Goal: Task Accomplishment & Management: Complete application form

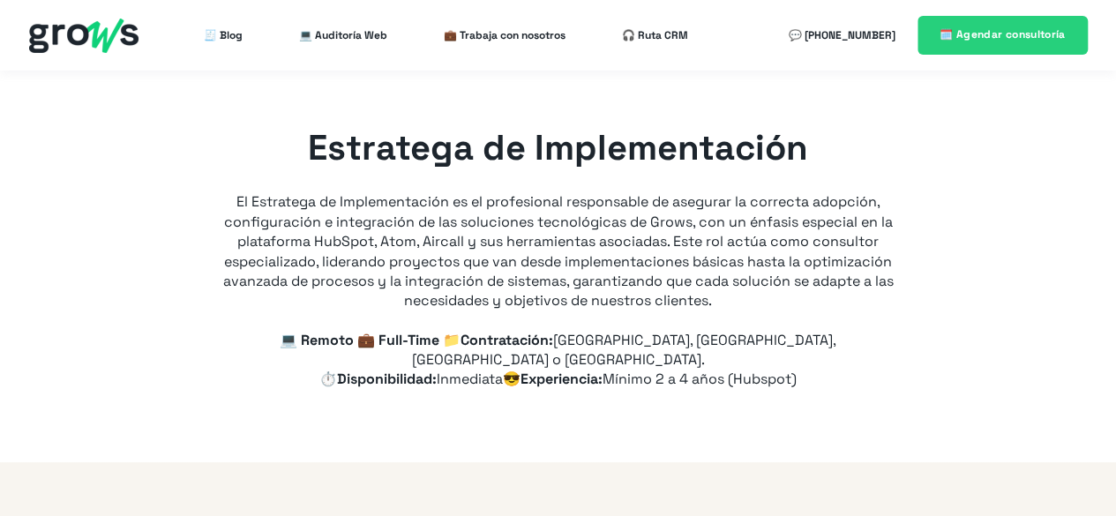
type input "+57"
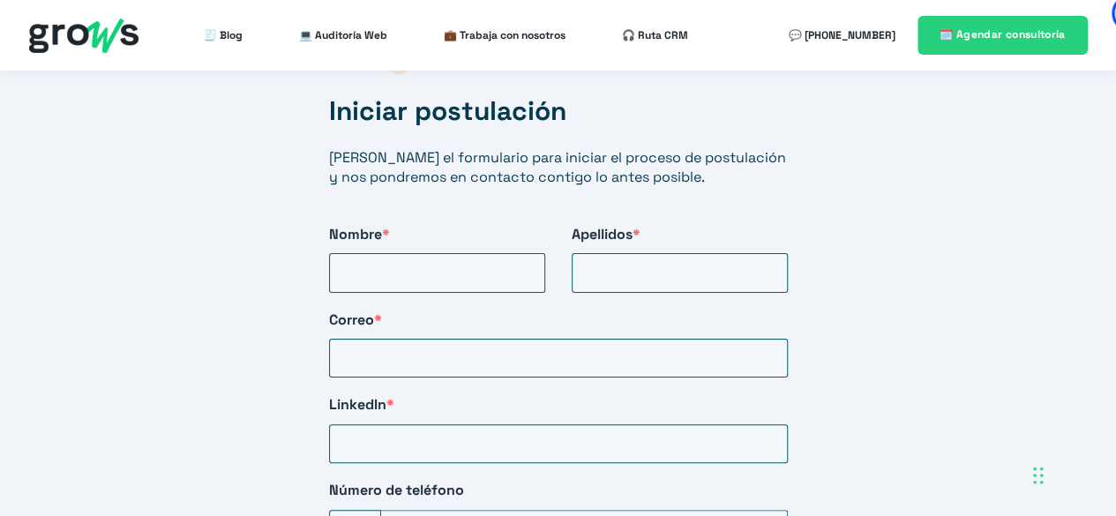
scroll to position [3015, 0]
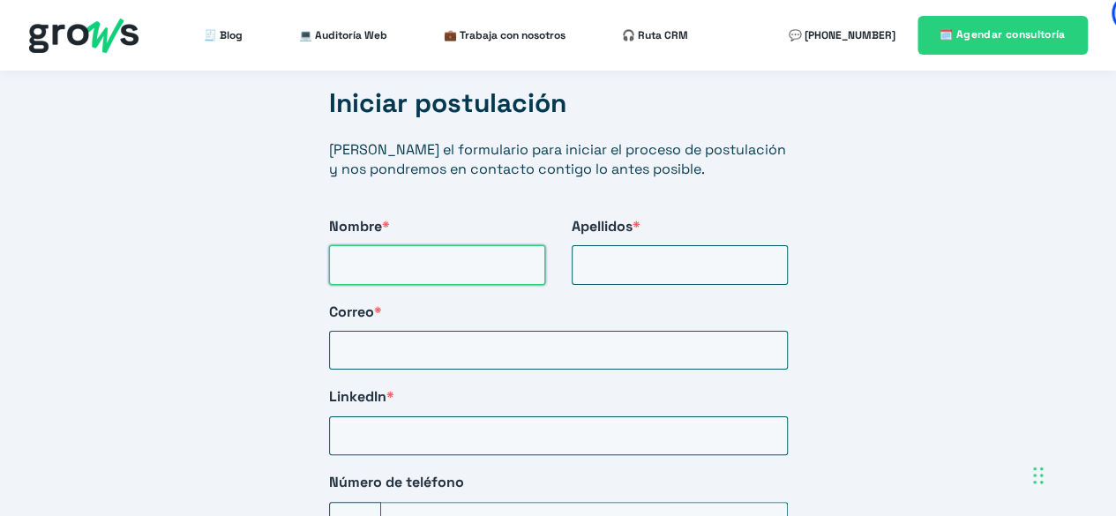
click at [485, 245] on input "Nombre *" at bounding box center [437, 264] width 216 height 39
type input "[PERSON_NAME]"
click at [750, 250] on input "Apellidos *" at bounding box center [680, 264] width 216 height 39
type input "[PERSON_NAME]"
click at [549, 334] on input "Correo *" at bounding box center [558, 350] width 459 height 39
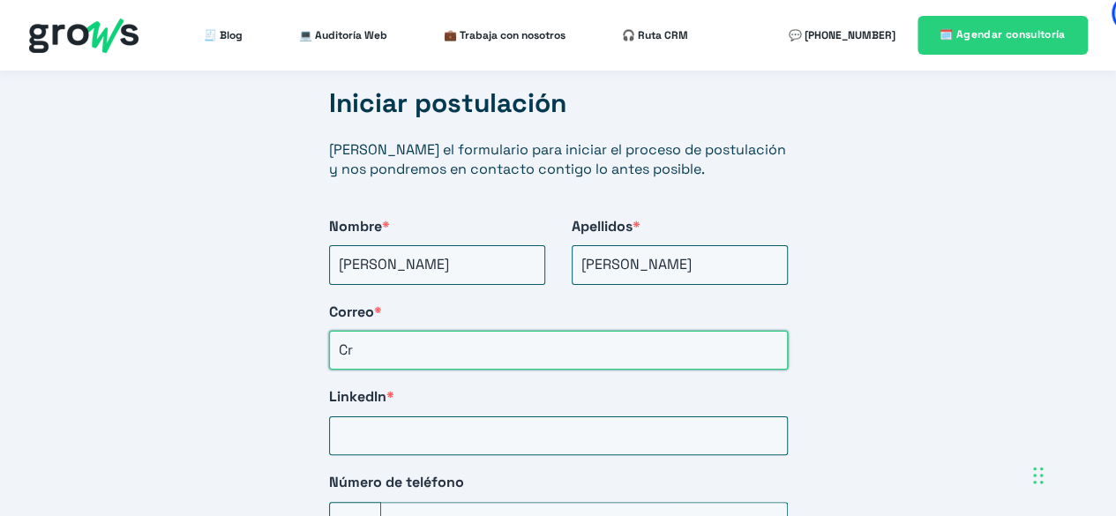
type input "C"
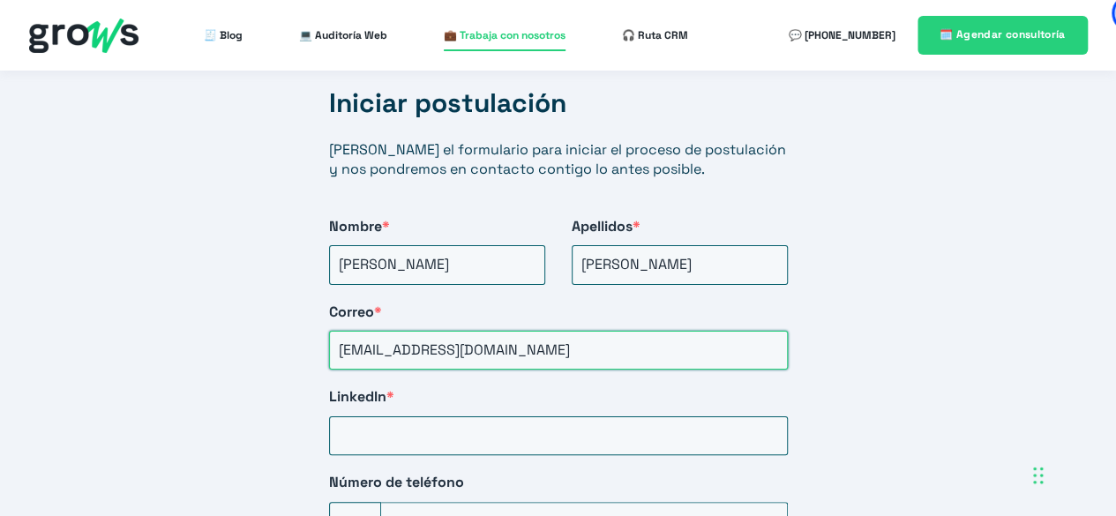
type input "[EMAIL_ADDRESS][DOMAIN_NAME]"
click at [505, 417] on input "LinkedIn *" at bounding box center [558, 436] width 459 height 39
paste input "[URL][DOMAIN_NAME][PERSON_NAME]"
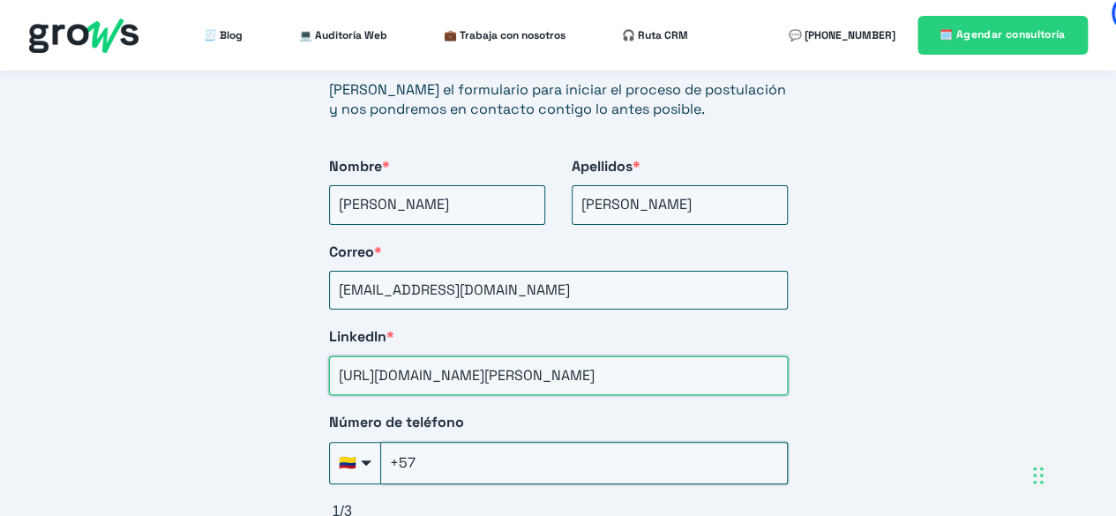
scroll to position [3103, 0]
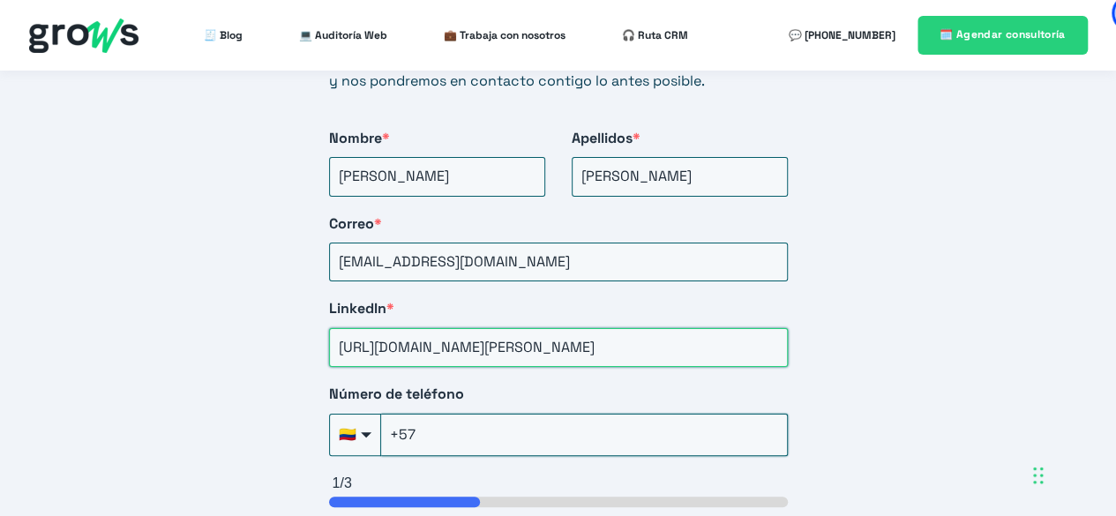
type input "[URL][DOMAIN_NAME][PERSON_NAME]"
click at [545, 414] on input "+57" at bounding box center [584, 435] width 407 height 42
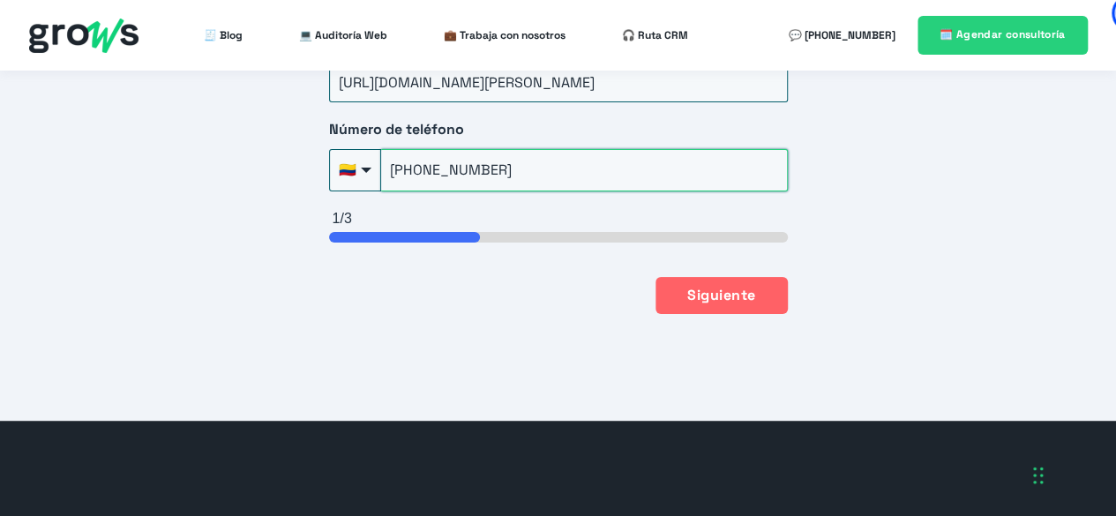
type input "[PHONE_NUMBER]"
click at [734, 277] on button "Siguiente" at bounding box center [722, 295] width 132 height 37
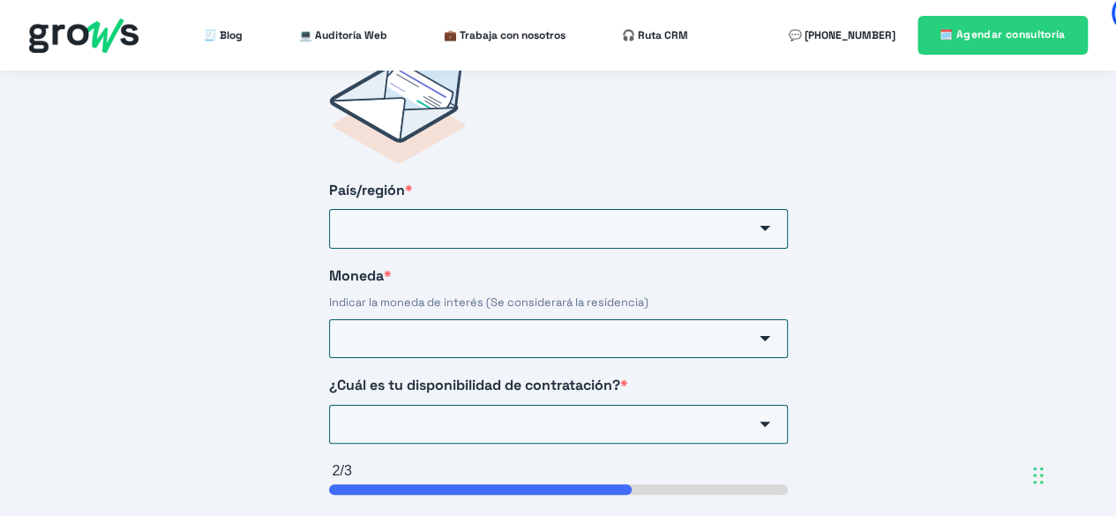
scroll to position [2917, 0]
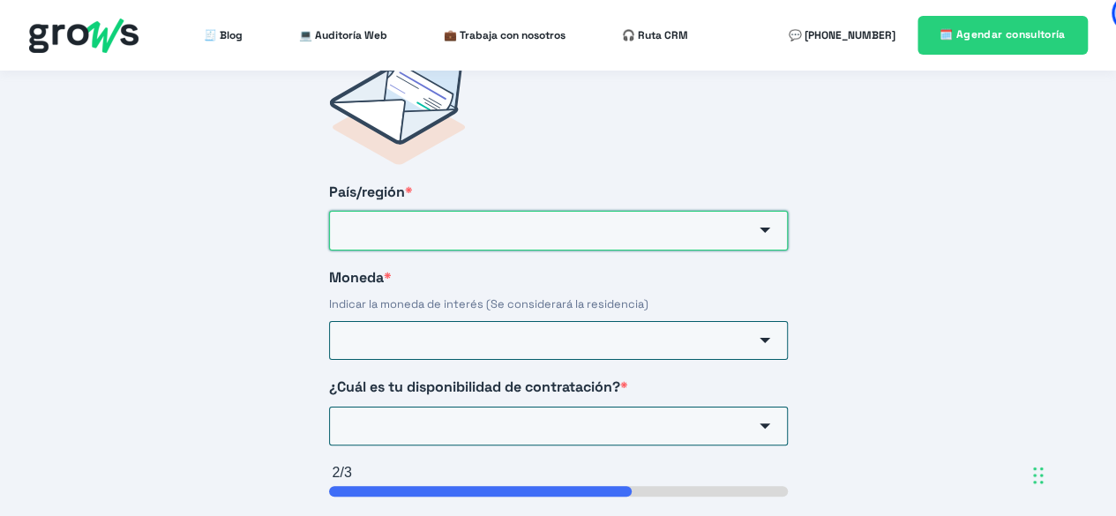
click at [552, 216] on input "País/región *" at bounding box center [558, 230] width 459 height 39
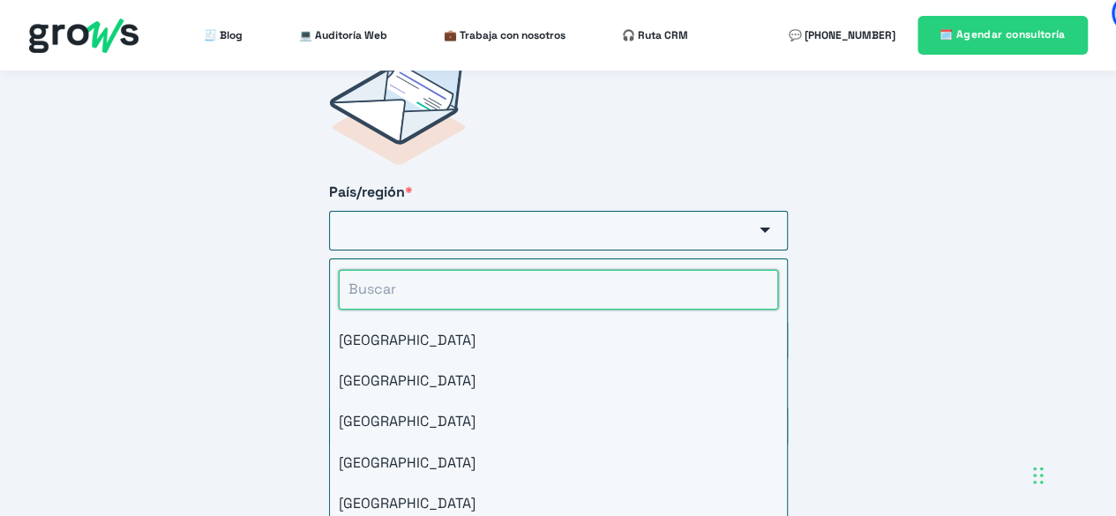
click at [527, 270] on input "HubSpot Form" at bounding box center [559, 289] width 440 height 39
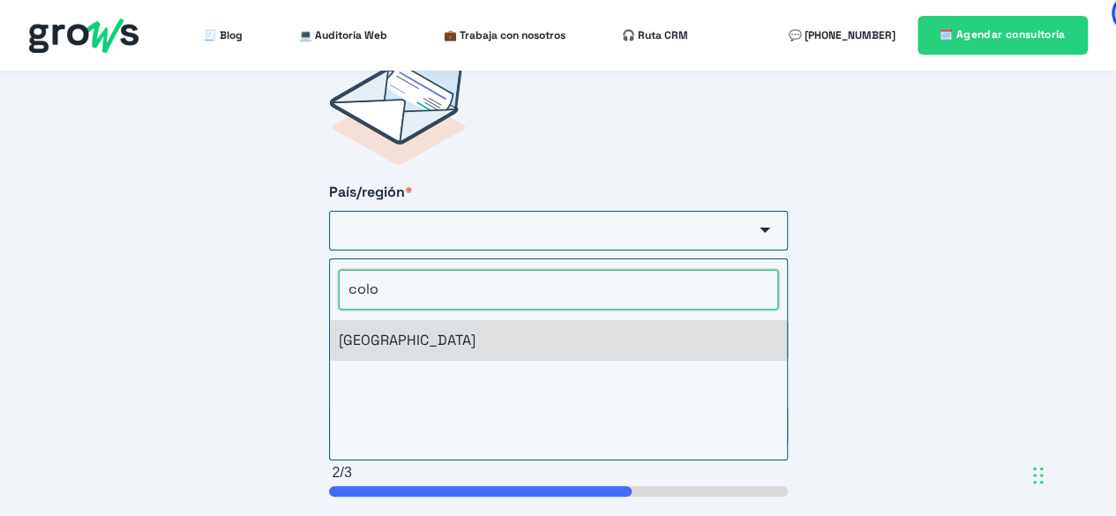
type input "colo"
click at [401, 320] on li "[GEOGRAPHIC_DATA]" at bounding box center [558, 340] width 457 height 41
type input "[GEOGRAPHIC_DATA]"
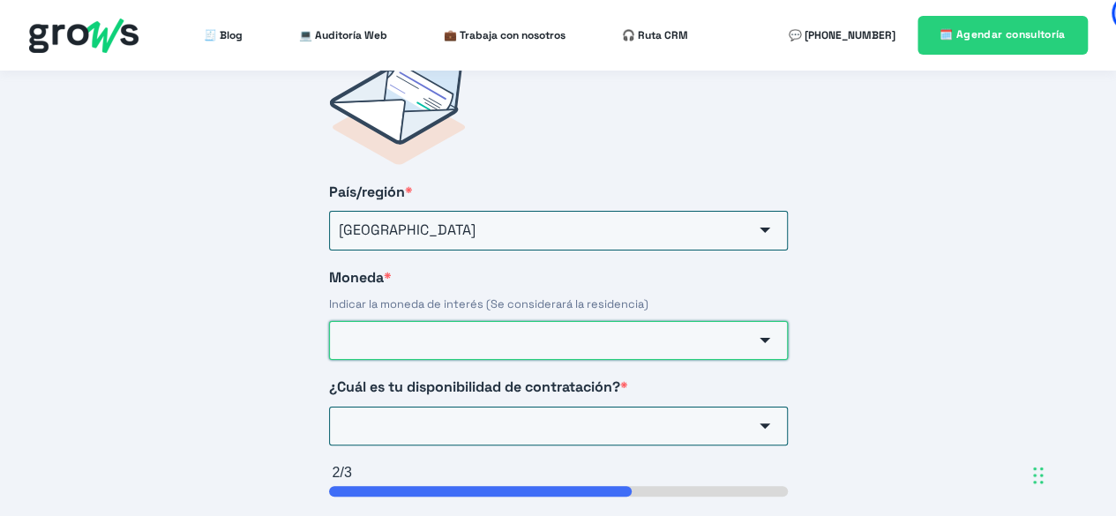
click at [417, 321] on input "Moneda *" at bounding box center [558, 340] width 459 height 39
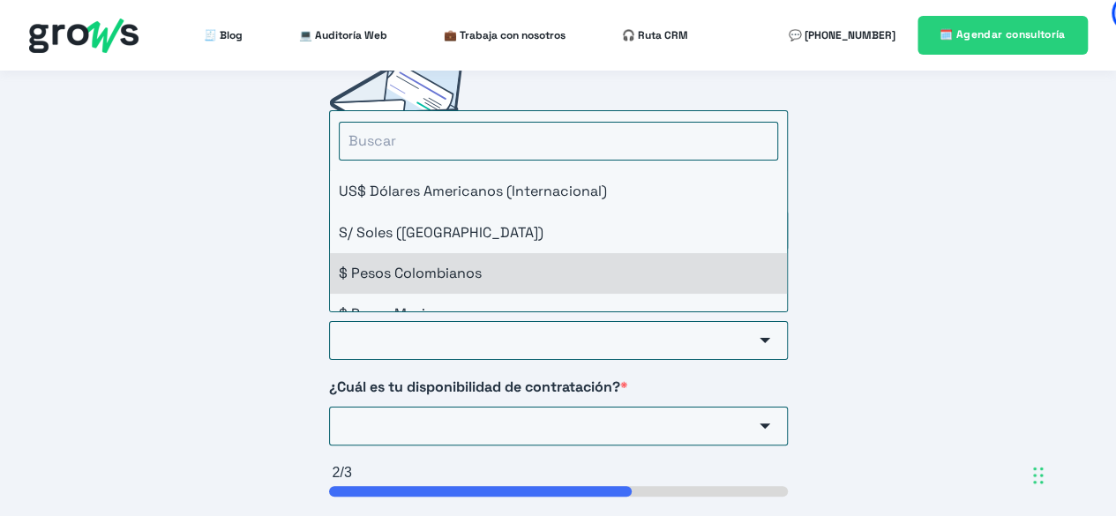
click at [466, 253] on li "$ Pesos Colombianos" at bounding box center [558, 273] width 457 height 41
type input "$ Pesos Colombianos"
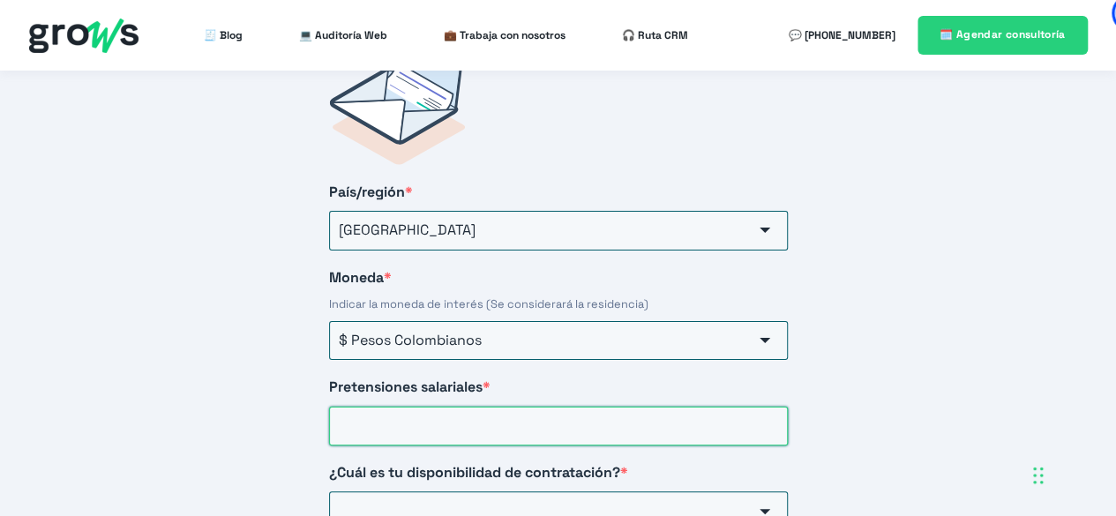
click at [475, 407] on input "Pretensiones salariales *" at bounding box center [558, 426] width 459 height 39
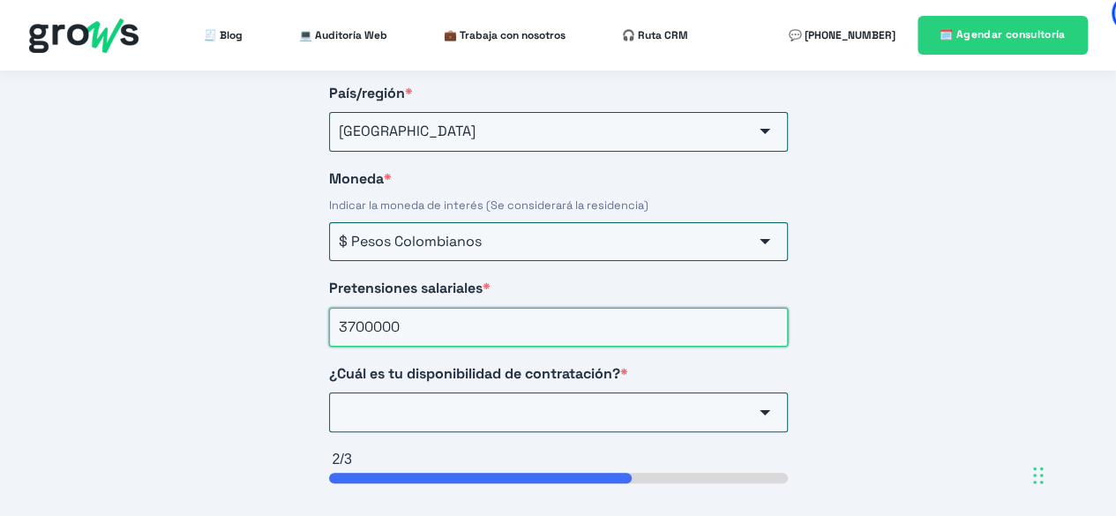
scroll to position [3093, 0]
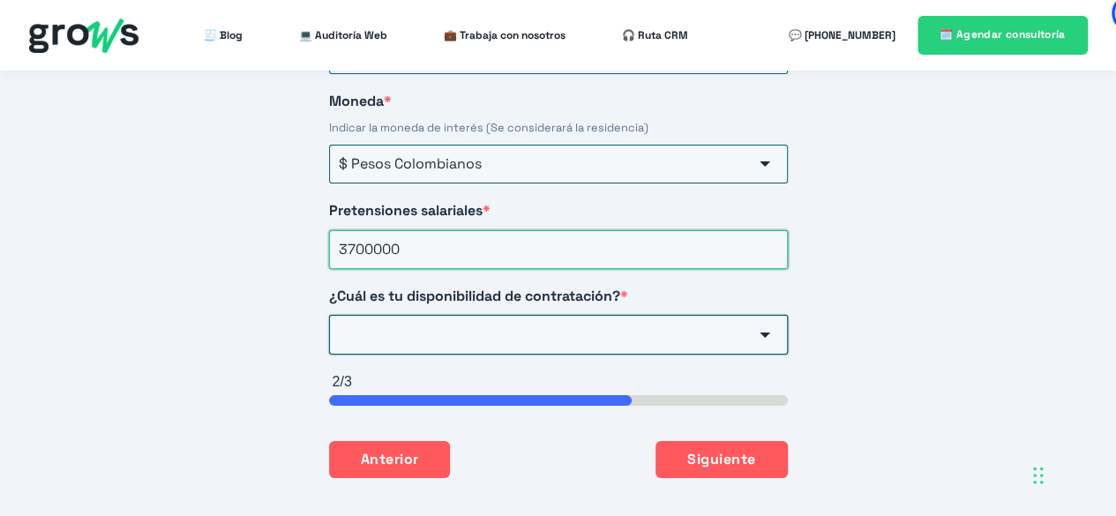
type input "3700000"
click at [549, 315] on input "¿Cuál es tu disponibilidad de contratación? *" at bounding box center [558, 334] width 459 height 39
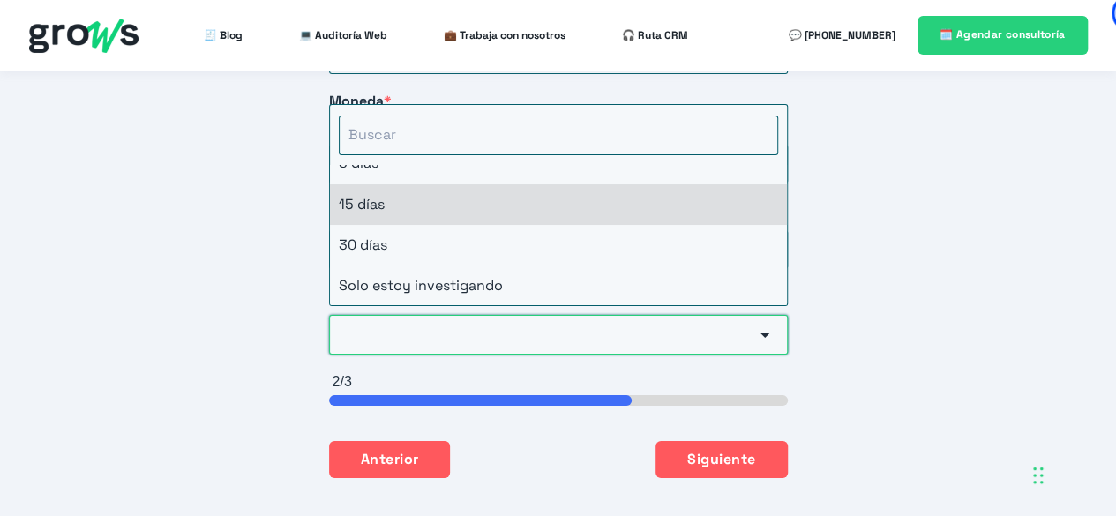
scroll to position [0, 0]
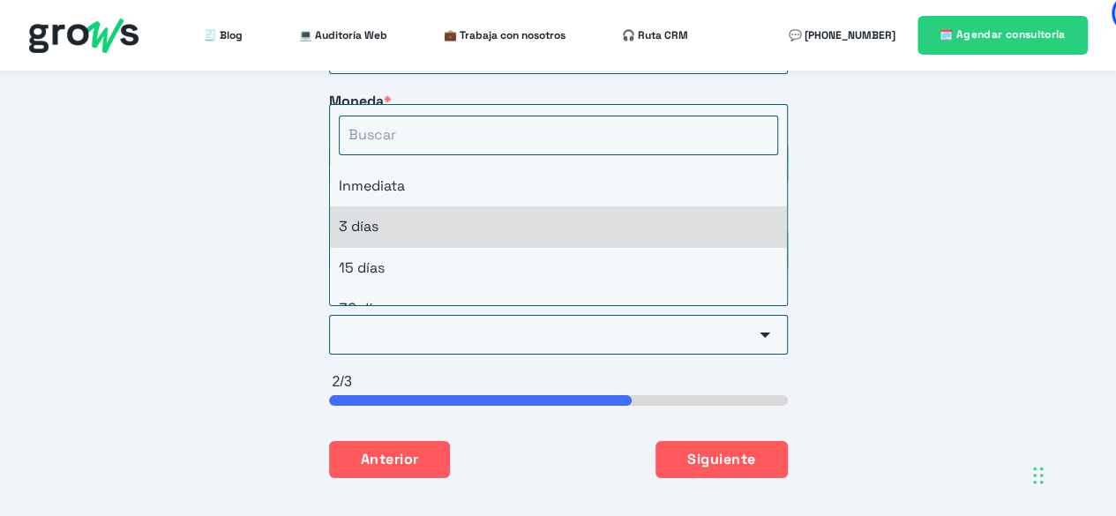
drag, startPoint x: 480, startPoint y: 209, endPoint x: 492, endPoint y: 231, distance: 24.9
click at [479, 207] on li "3 días" at bounding box center [558, 227] width 457 height 41
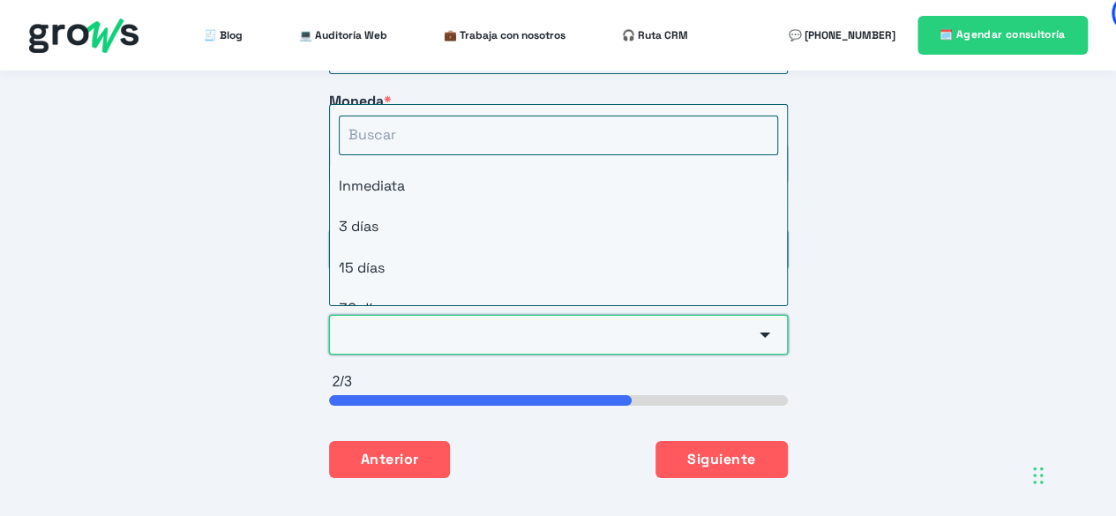
type input "3 días"
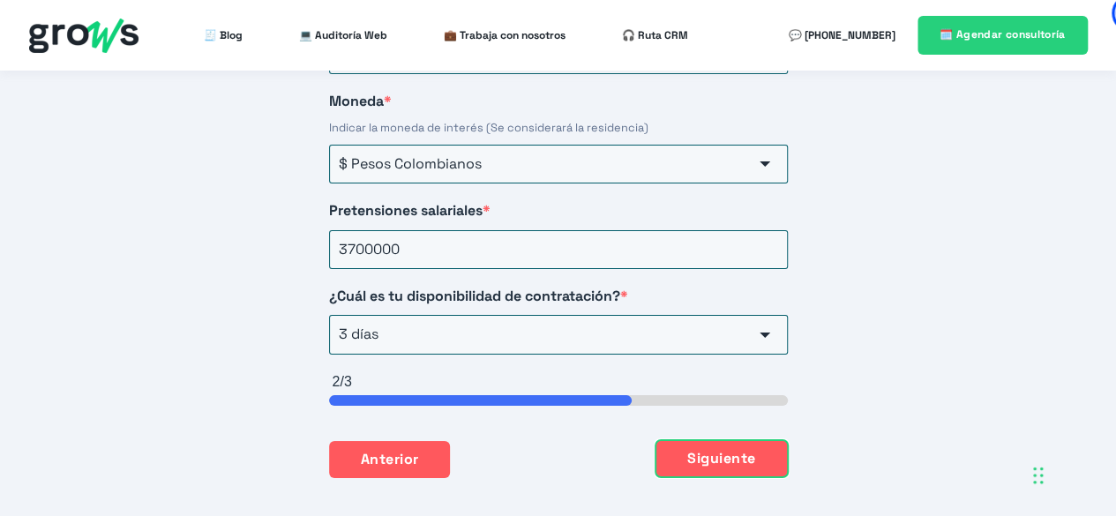
click at [718, 442] on button "Siguiente" at bounding box center [722, 458] width 132 height 37
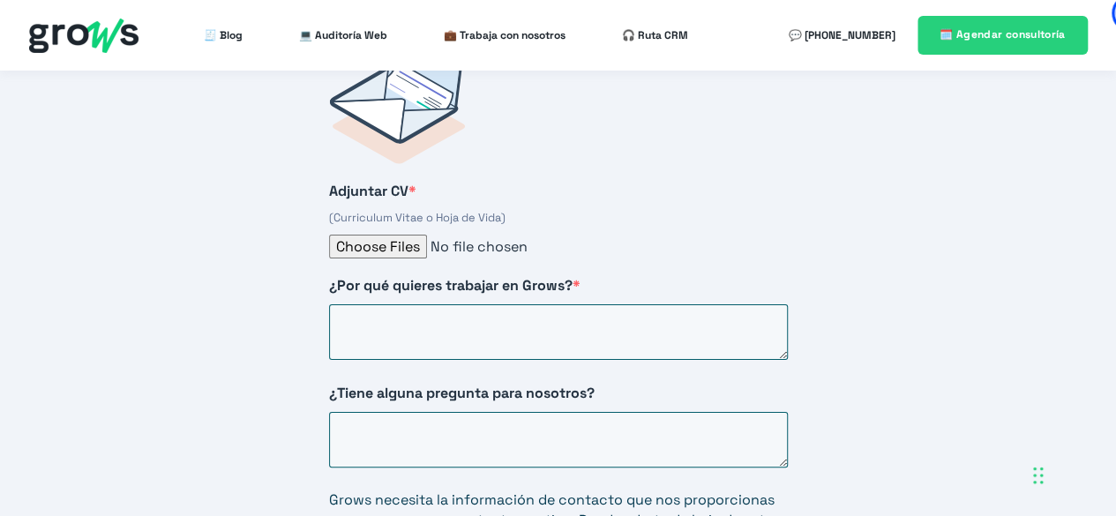
scroll to position [2917, 0]
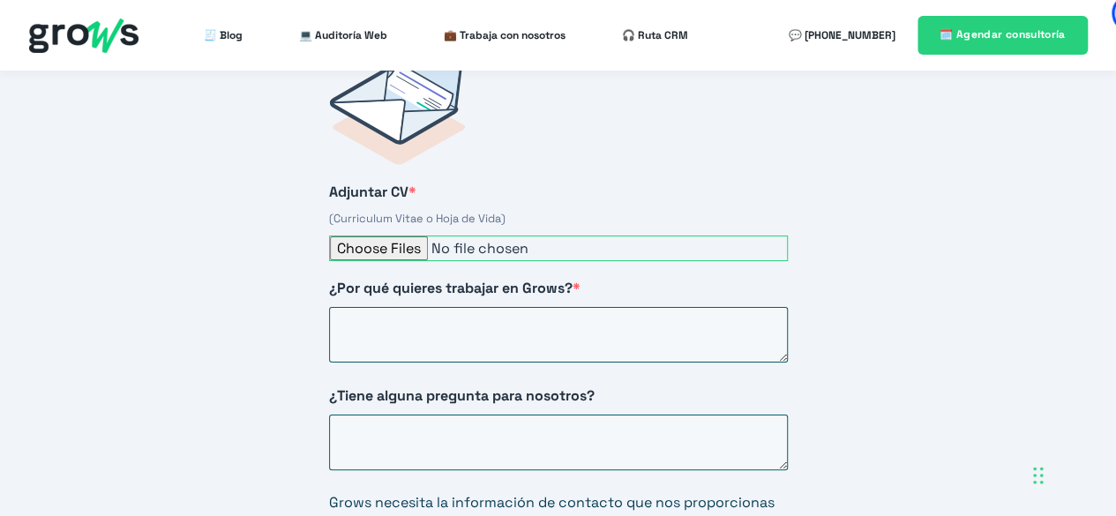
click at [381, 236] on input "Adjuntar CV *" at bounding box center [558, 249] width 459 height 26
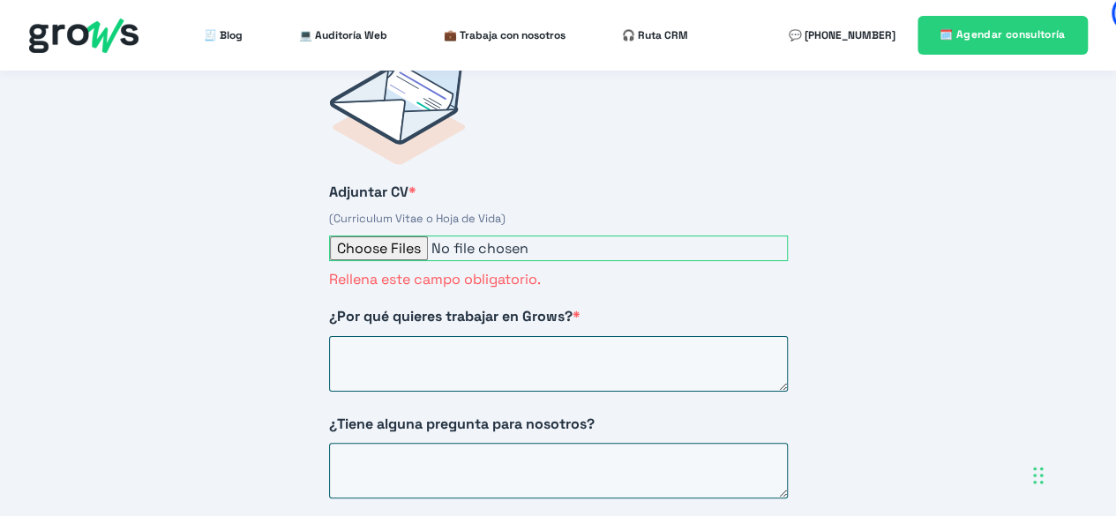
type input "C:\fakepath\HOJA DE VIDA [PERSON_NAME] (1).pdf"
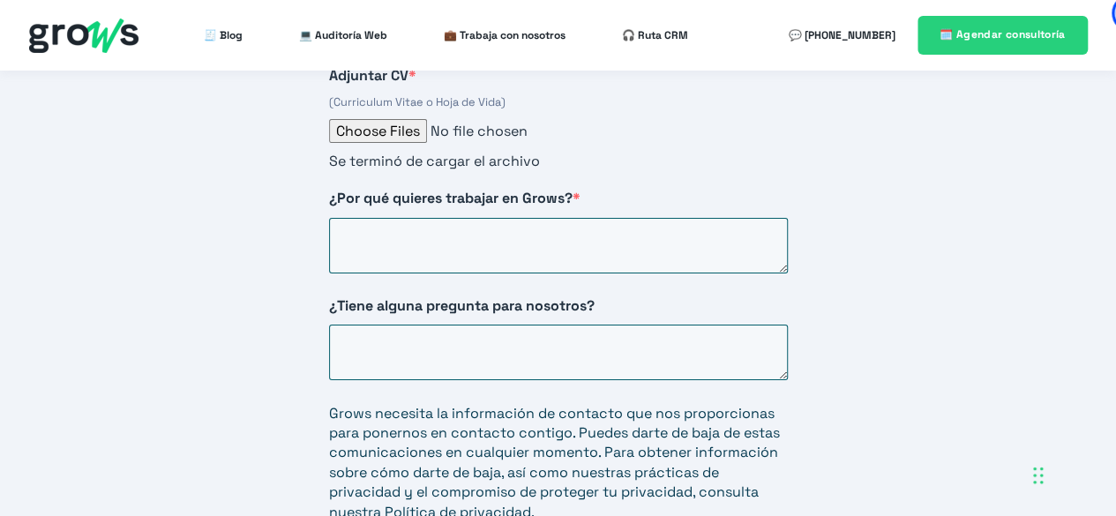
scroll to position [3005, 0]
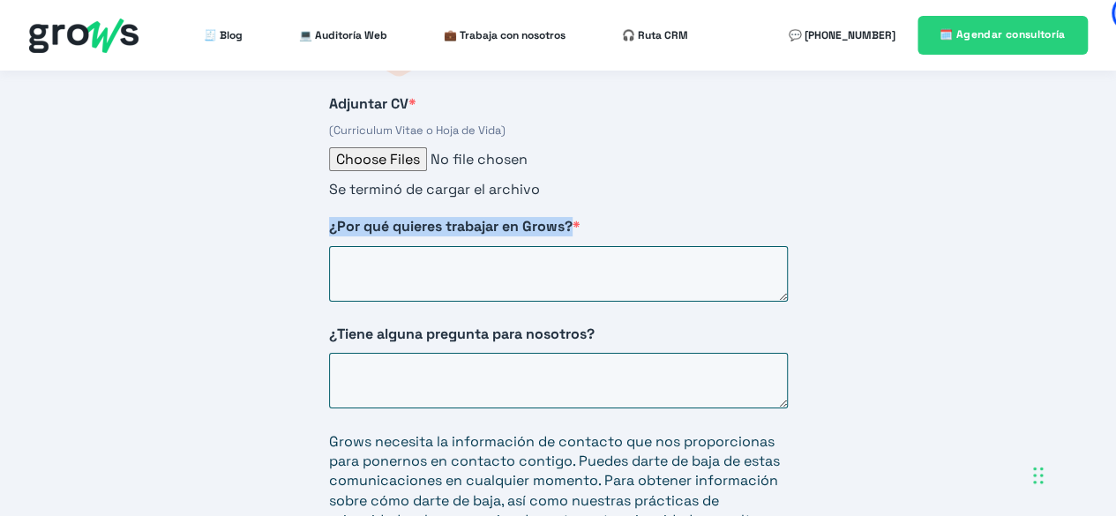
drag, startPoint x: 574, startPoint y: 200, endPoint x: 327, endPoint y: 209, distance: 247.3
click at [327, 209] on div "Adjuntar CV * (Curriculum Vitae o Hoja de Vida) Se terminó de cargar el archivo…" at bounding box center [559, 331] width 530 height 793
copy span "¿Por qué quieres trabajar en Grows?"
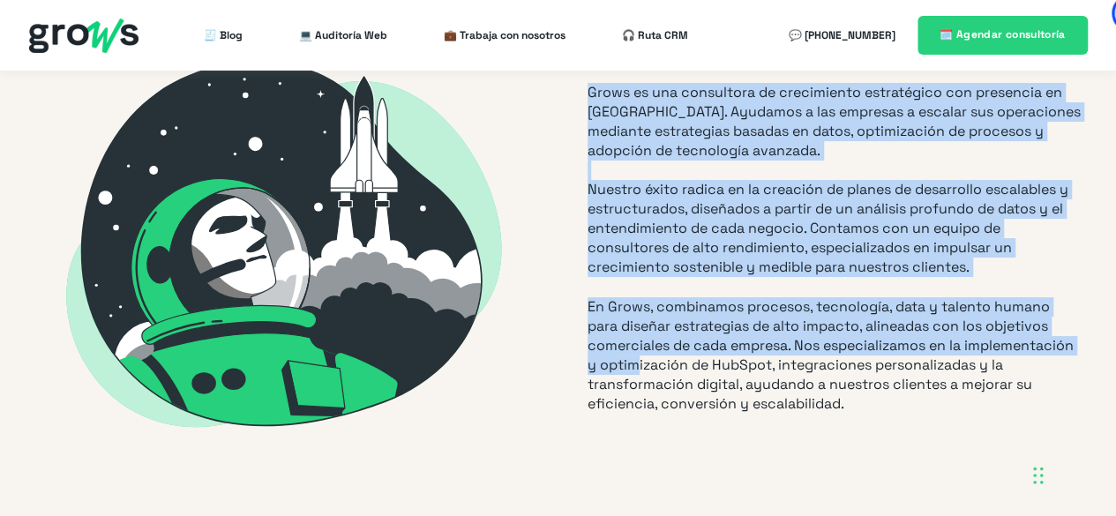
scroll to position [622, 0]
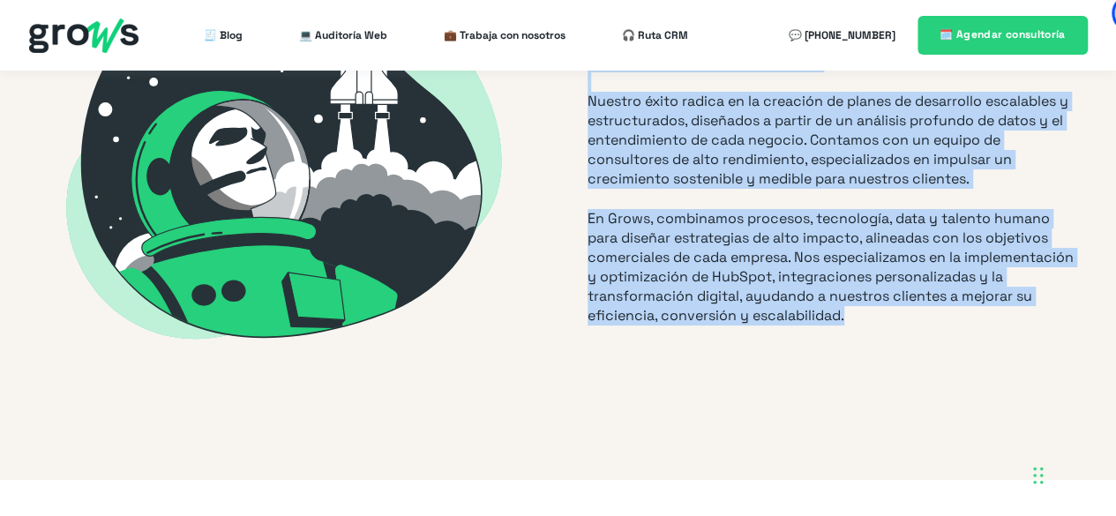
drag, startPoint x: 593, startPoint y: 112, endPoint x: 845, endPoint y: 287, distance: 306.3
click at [845, 287] on span "¿Por qué Grows? Grows es una consultora de crecimiento estratégico con presenci…" at bounding box center [834, 150] width 493 height 429
copy span "¿Por qué Grows? Grows es una consultora de crecimiento estratégico con presenci…"
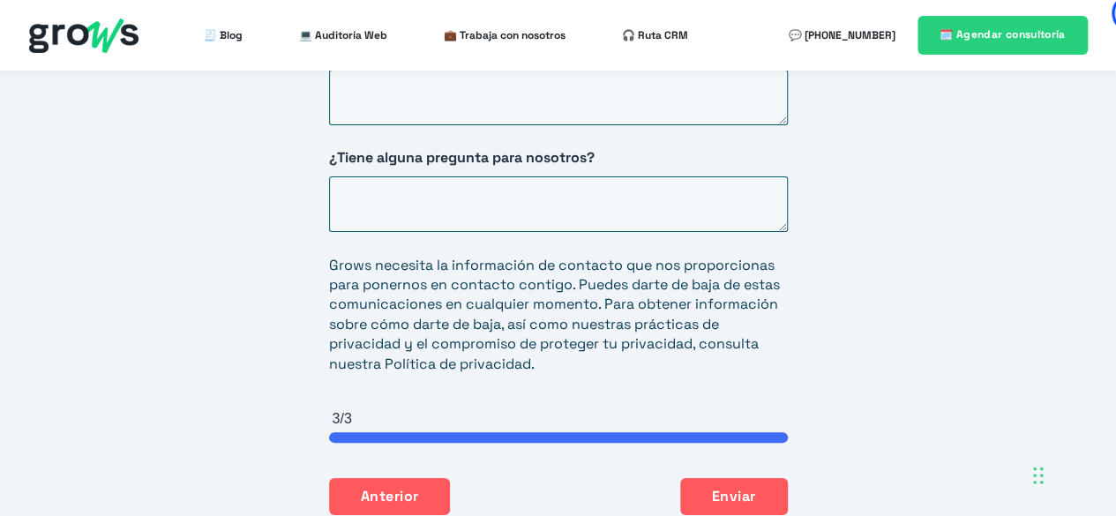
scroll to position [3005, 0]
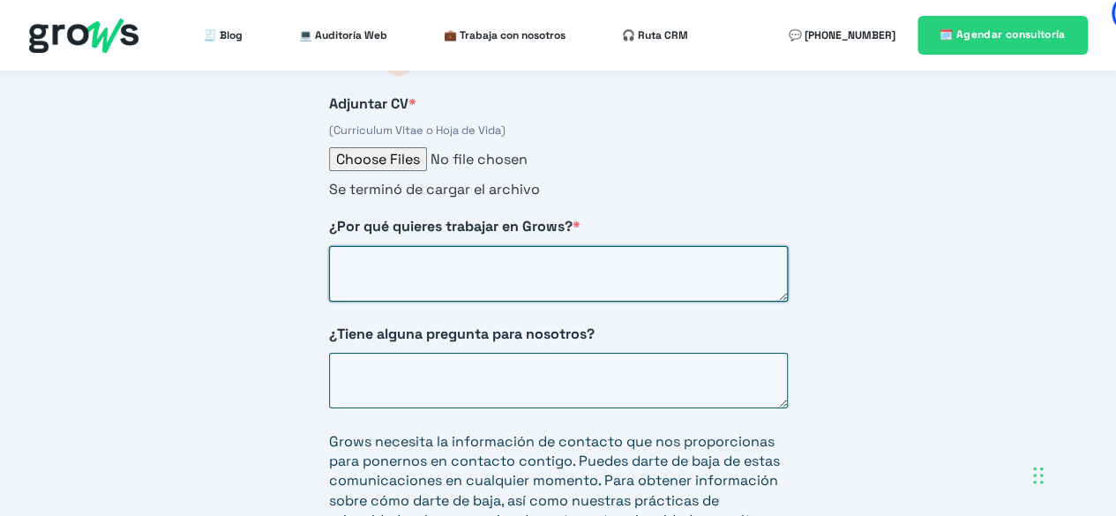
click at [504, 246] on textarea "¿Por qué quieres trabajar en Grows? *" at bounding box center [558, 274] width 459 height 56
paste textarea "Quiero trabajar en Grows porque me identifico con su enfoque en el crecimiento …"
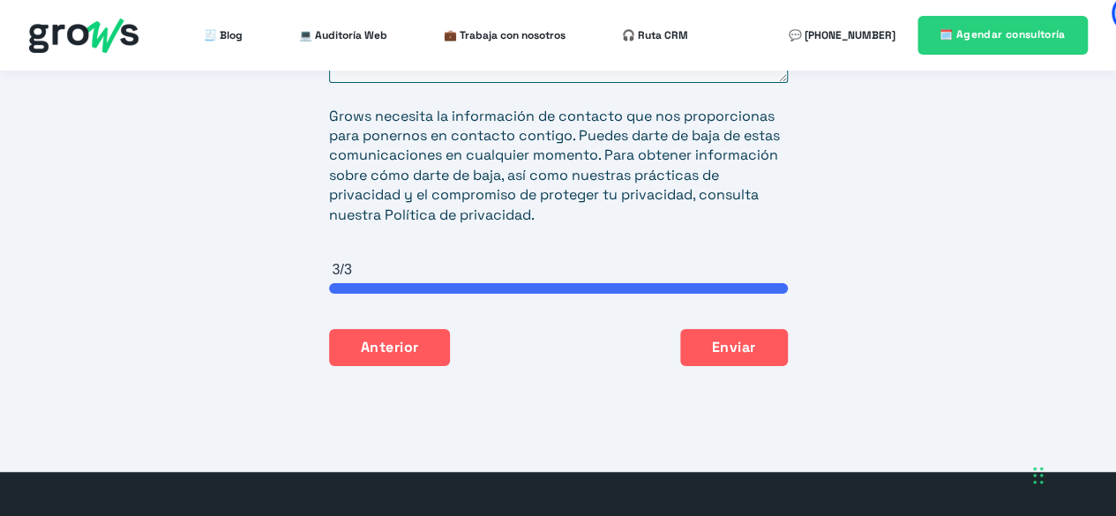
scroll to position [3358, 0]
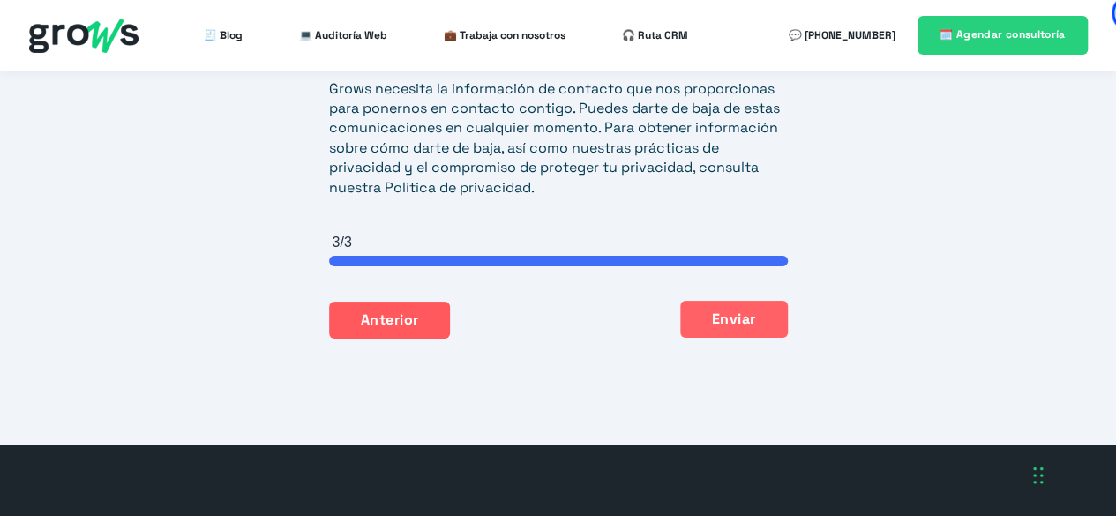
type textarea "Quiero trabajar en Grows porque me identifico con su enfoque en el crecimiento …"
click at [701, 301] on button "Enviar" at bounding box center [734, 319] width 108 height 37
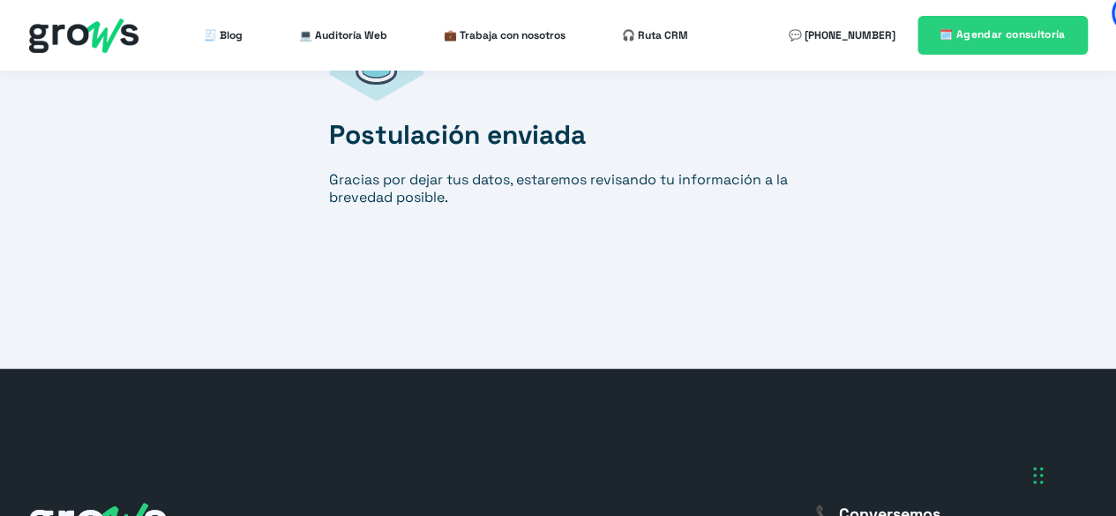
scroll to position [3040, 0]
